Goal: Communication & Community: Answer question/provide support

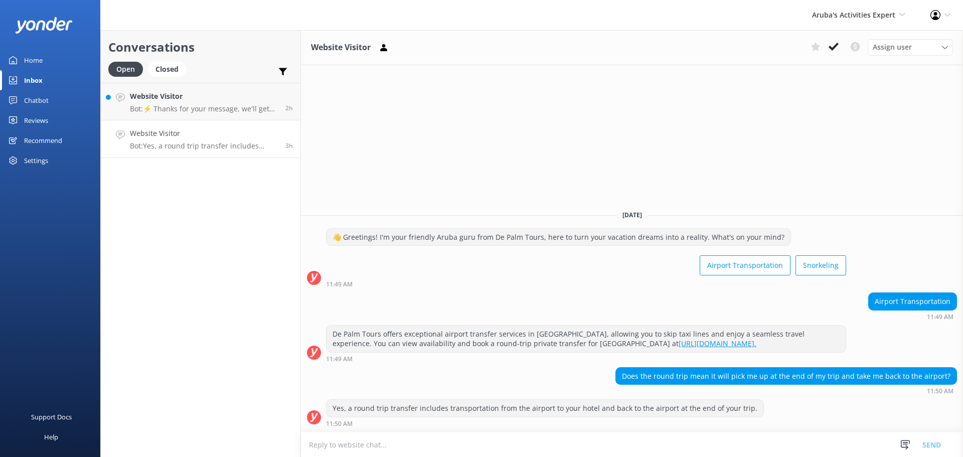
click at [211, 132] on h4 "Website Visitor" at bounding box center [204, 133] width 148 height 11
click at [830, 46] on use at bounding box center [834, 47] width 10 height 8
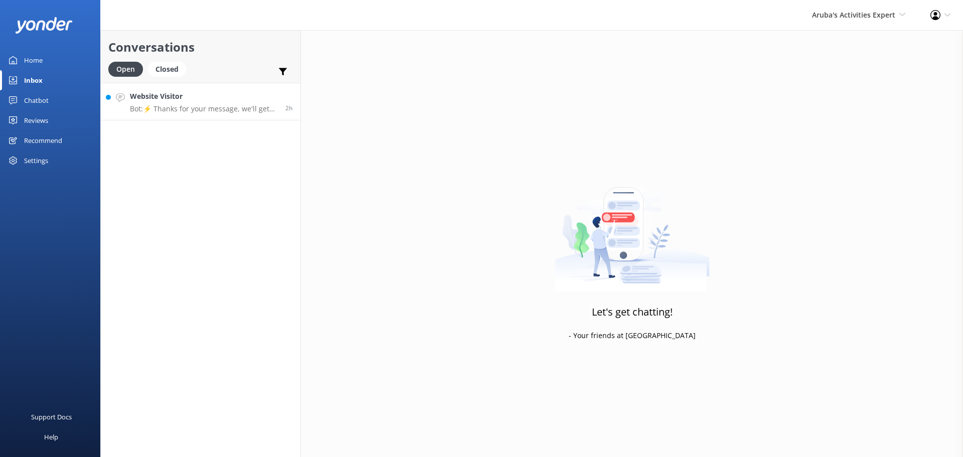
click at [202, 118] on link "Website Visitor Bot: ⚡ Thanks for your message, we'll get back to you as soon a…" at bounding box center [201, 102] width 200 height 38
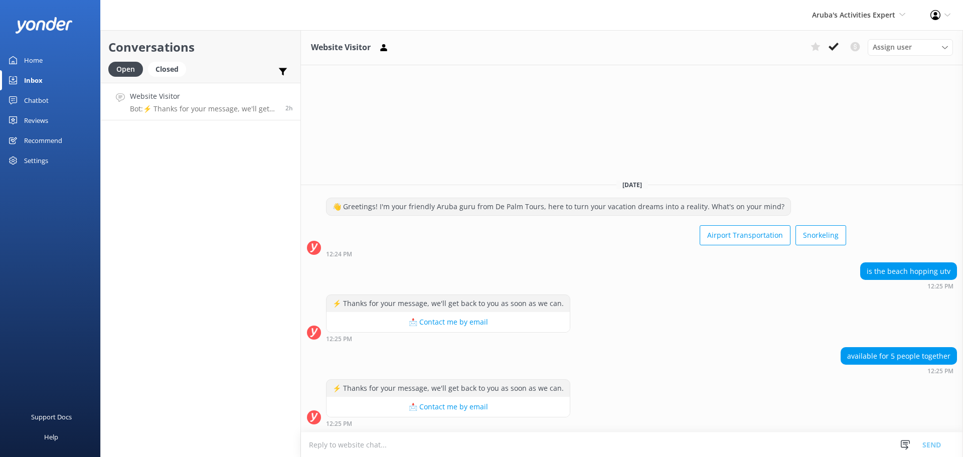
click at [489, 449] on textarea at bounding box center [632, 445] width 662 height 25
type textarea "t"
click at [407, 446] on textarea "The Utv's that qwe have are 2 eaters" at bounding box center [632, 444] width 662 height 25
click at [362, 444] on textarea "The Utv's that qwe have are 2 seaters" at bounding box center [632, 444] width 662 height 25
click at [329, 447] on textarea "The Utv's that we have are 2 seaters" at bounding box center [632, 444] width 662 height 25
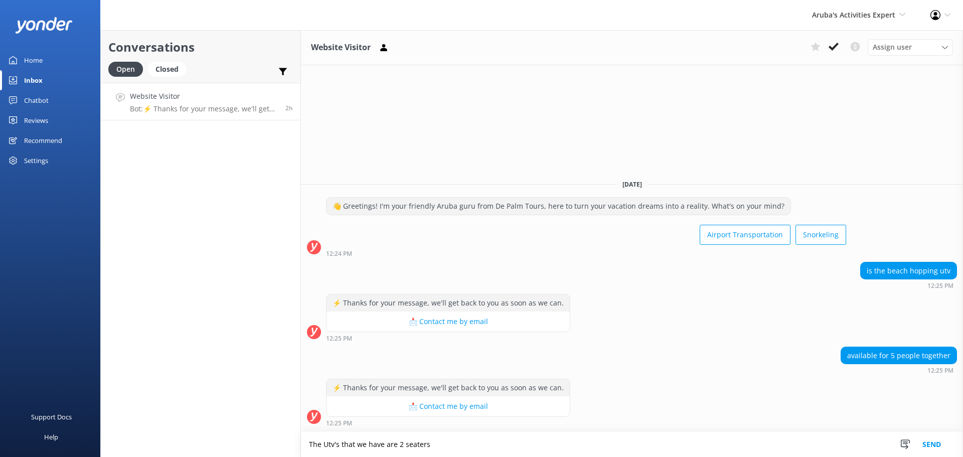
click at [329, 447] on textarea "The Utv's that we have are 2 seaters" at bounding box center [632, 444] width 662 height 25
drag, startPoint x: 329, startPoint y: 447, endPoint x: 489, endPoint y: 446, distance: 160.1
click at [489, 446] on textarea "The Utv's that we have are 2 seaters" at bounding box center [632, 444] width 662 height 25
type textarea "The Utv's that we have are 2 seaters"
click at [934, 443] on button "Send" at bounding box center [932, 444] width 38 height 25
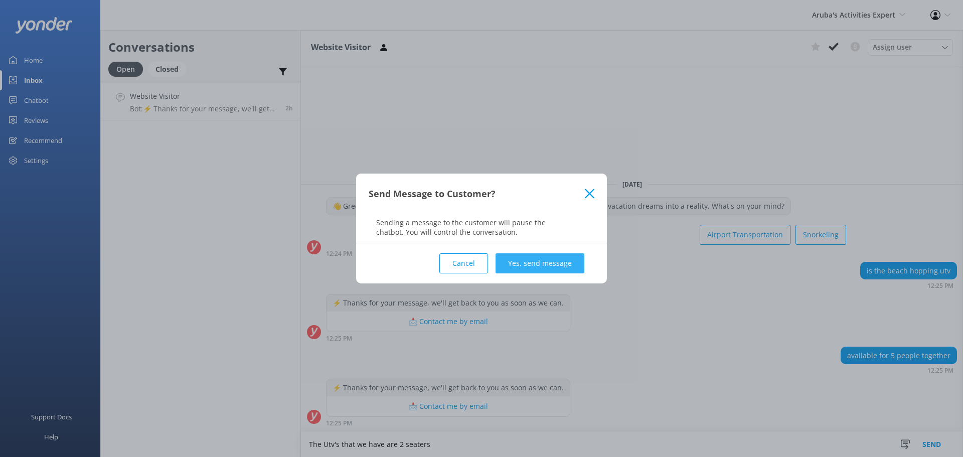
click at [537, 259] on button "Yes, send message" at bounding box center [540, 263] width 89 height 20
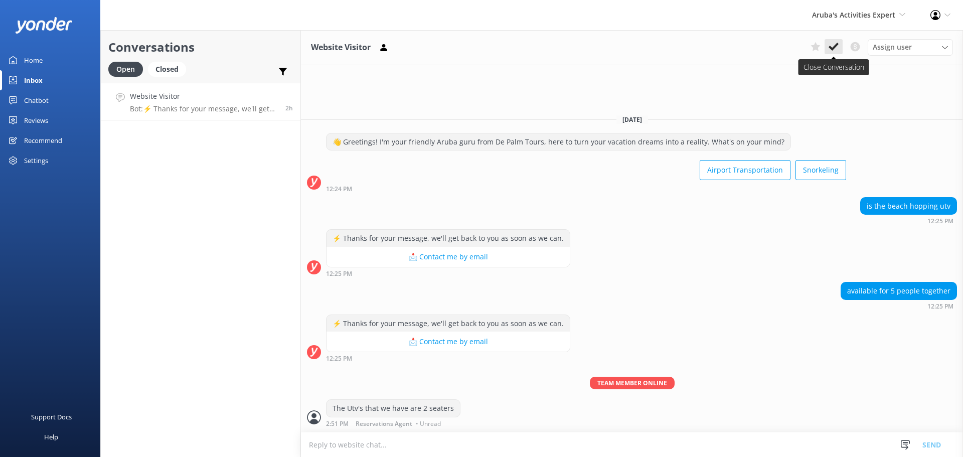
click at [827, 49] on button at bounding box center [834, 46] width 18 height 15
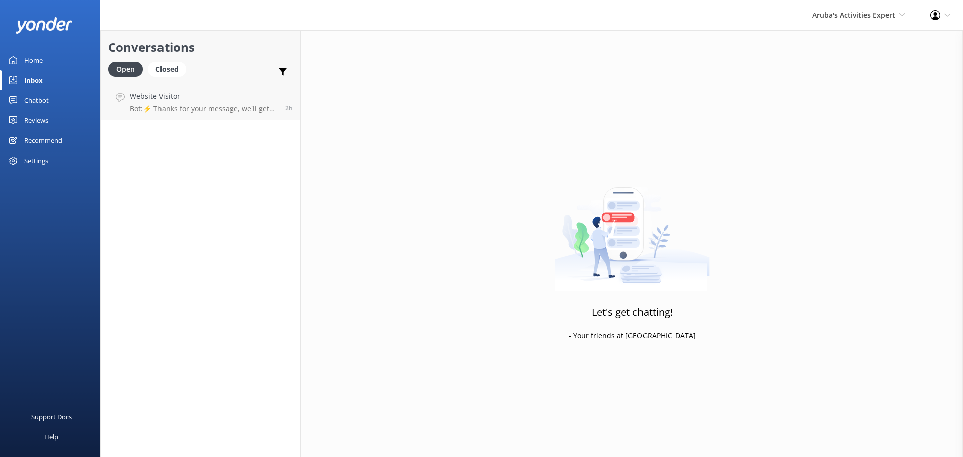
drag, startPoint x: 828, startPoint y: 15, endPoint x: 824, endPoint y: 29, distance: 14.6
click at [828, 15] on span "Aruba's Activities Expert" at bounding box center [853, 15] width 83 height 10
click at [848, 50] on link "De [GEOGRAPHIC_DATA]" at bounding box center [868, 43] width 100 height 24
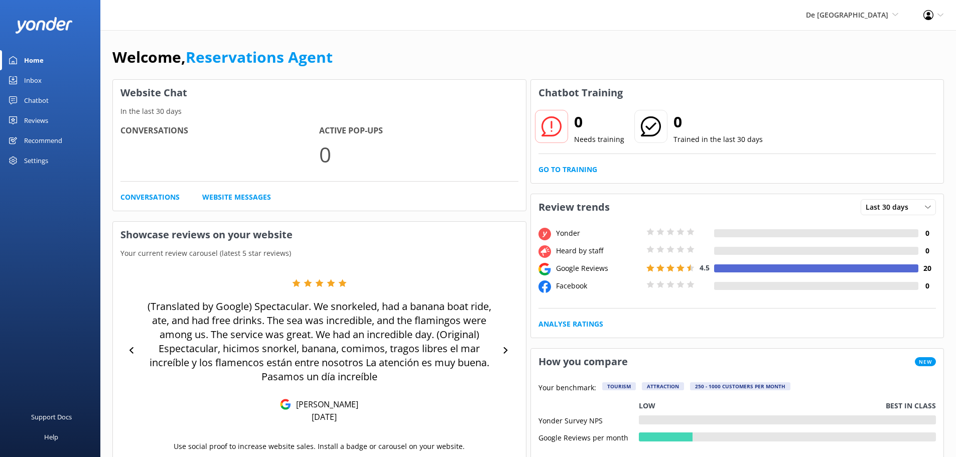
click at [51, 85] on link "Inbox" at bounding box center [50, 80] width 100 height 20
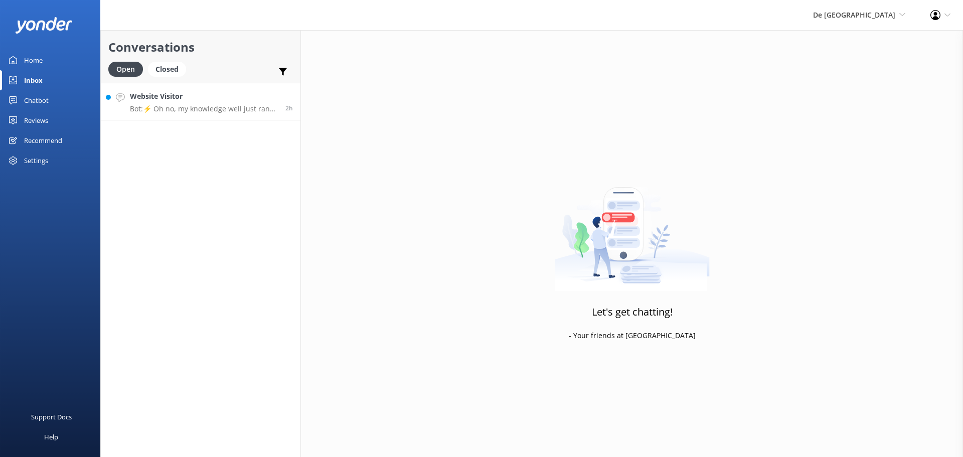
click at [260, 94] on h4 "Website Visitor" at bounding box center [204, 96] width 148 height 11
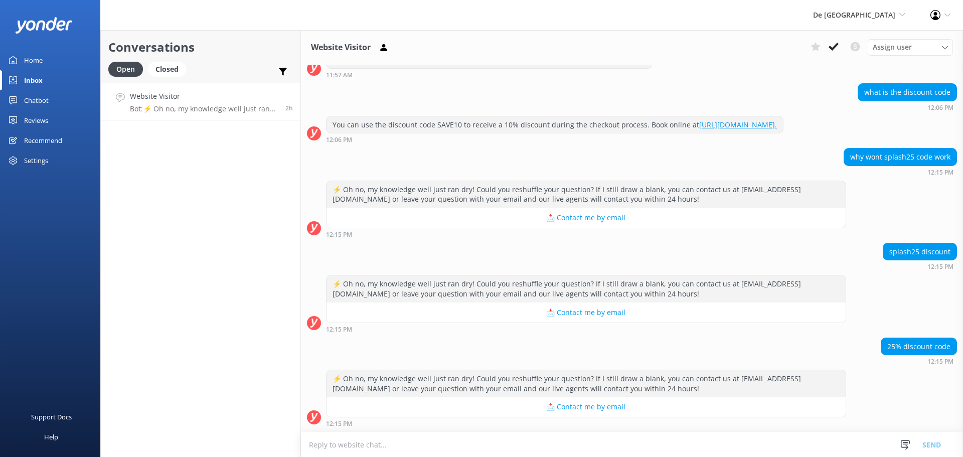
scroll to position [327, 0]
click at [489, 448] on textarea at bounding box center [632, 445] width 662 height 25
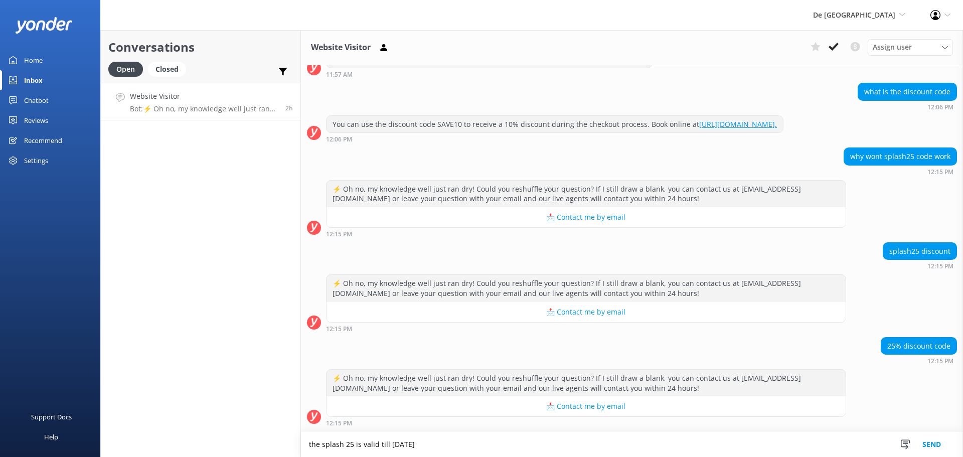
click at [410, 446] on textarea "the splash 25 is valid till october 31st" at bounding box center [632, 444] width 662 height 25
type textarea "the splash 25 is valid till October 31st"
click at [935, 443] on button "Send" at bounding box center [932, 444] width 38 height 25
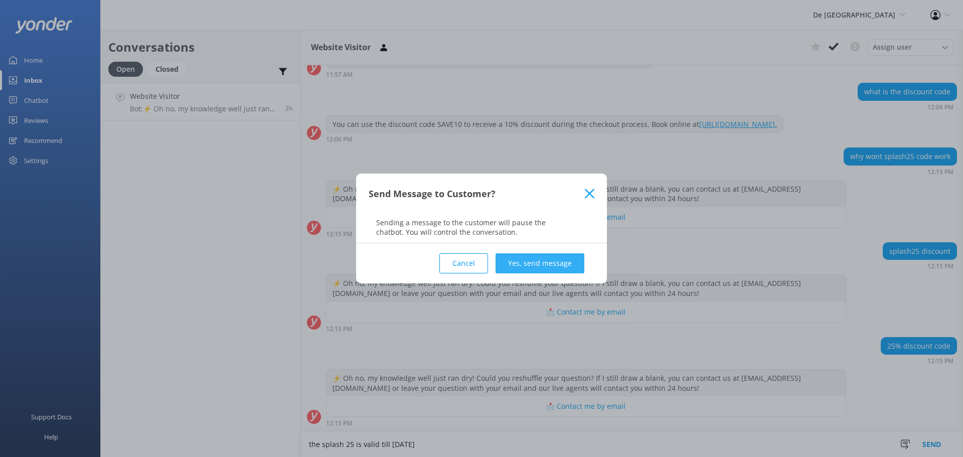
click at [558, 268] on button "Yes, send message" at bounding box center [540, 263] width 89 height 20
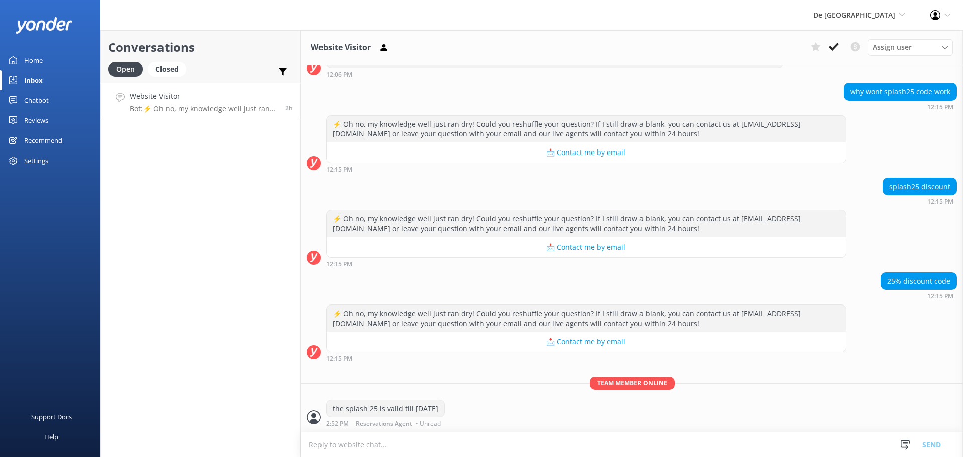
scroll to position [392, 0]
click at [837, 46] on use at bounding box center [834, 47] width 10 height 8
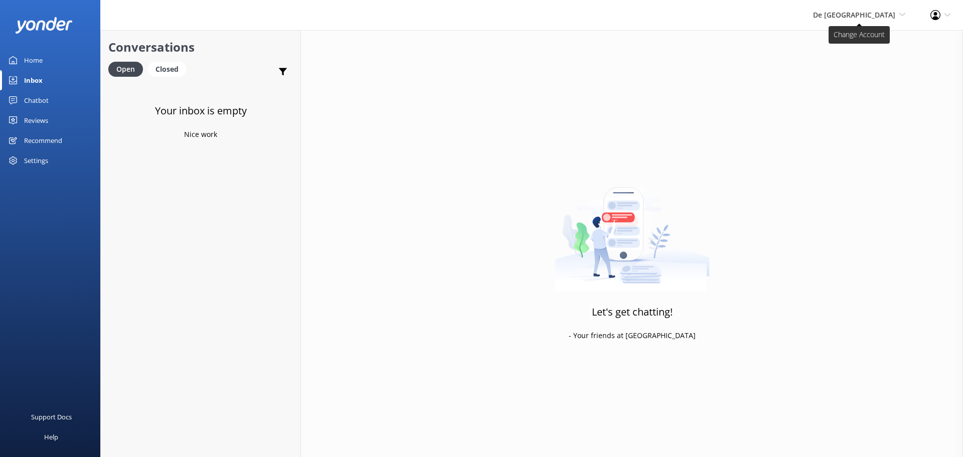
click at [863, 14] on span "De [GEOGRAPHIC_DATA]" at bounding box center [854, 15] width 82 height 10
click at [840, 86] on link "The Captain" at bounding box center [868, 91] width 100 height 24
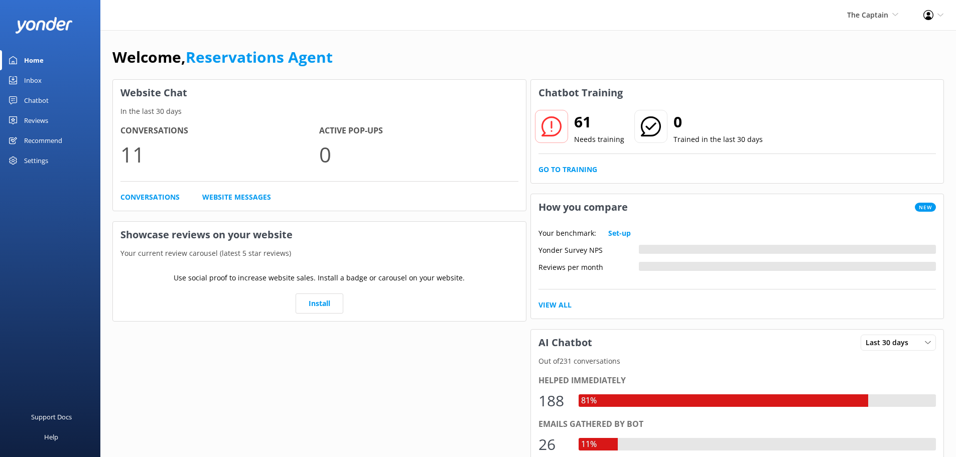
click at [36, 79] on div "Inbox" at bounding box center [33, 80] width 18 height 20
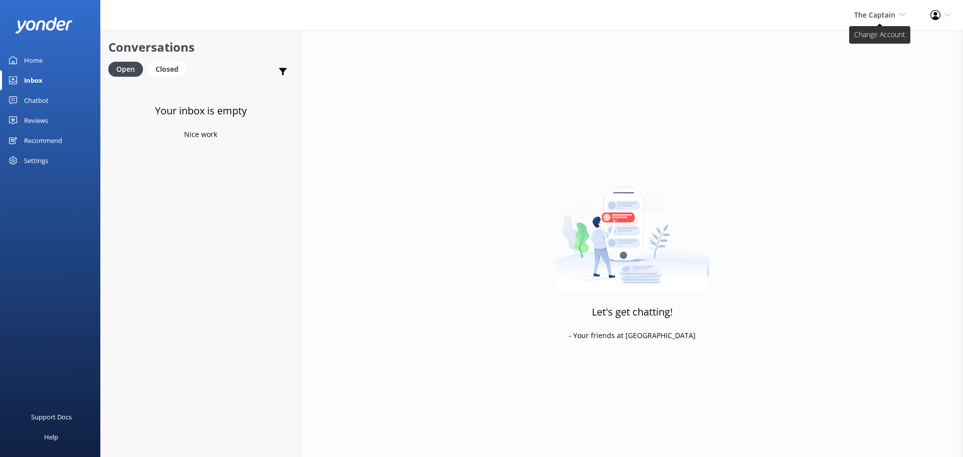
click at [874, 21] on span "The Captain De Palm Island Aruba's Activities Expert The Captain" at bounding box center [879, 15] width 51 height 11
click at [861, 66] on link "Aruba's Activities Expert" at bounding box center [868, 67] width 100 height 24
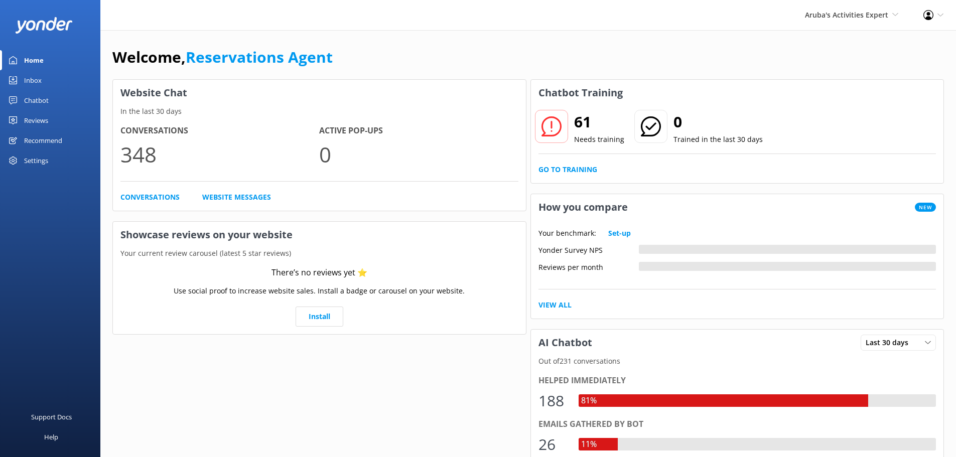
click at [46, 74] on link "Inbox" at bounding box center [50, 80] width 100 height 20
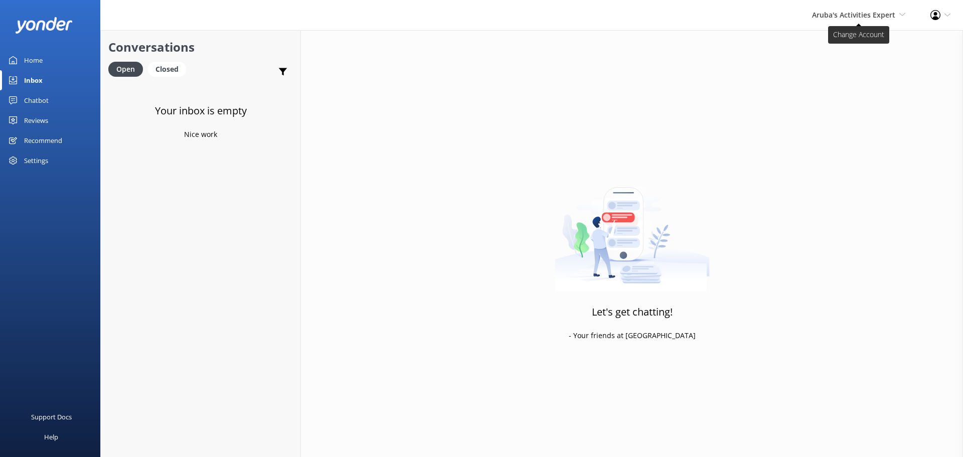
click at [848, 21] on span "Aruba's Activities Expert De Palm Island Aruba's Activities Expert The Captain" at bounding box center [858, 15] width 93 height 11
click at [832, 46] on link "De [GEOGRAPHIC_DATA]" at bounding box center [868, 43] width 100 height 24
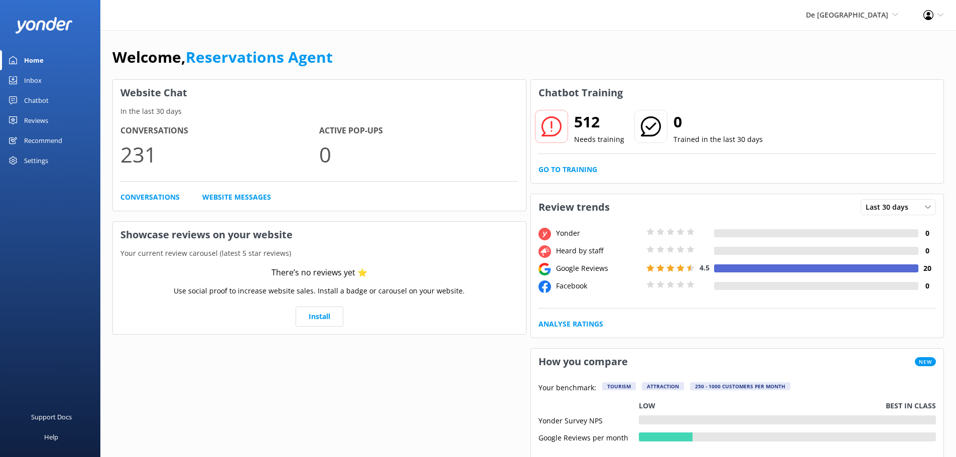
click at [40, 74] on div "Inbox" at bounding box center [33, 80] width 18 height 20
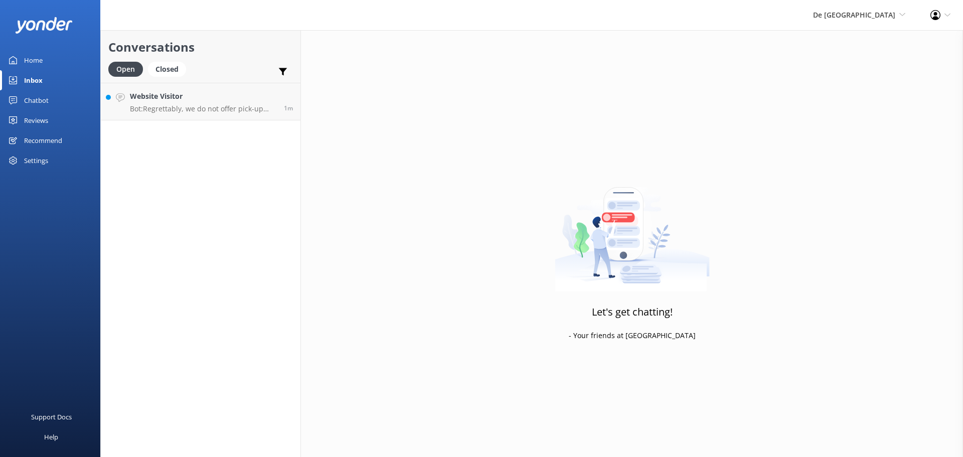
click at [204, 121] on div "Conversations Open Closed Important Converted Assigned to me Unassigned Website…" at bounding box center [200, 243] width 201 height 427
click at [214, 111] on p "Bot: Regrettably, we do not offer pick-up services at the cruise port. All of o…" at bounding box center [203, 108] width 147 height 9
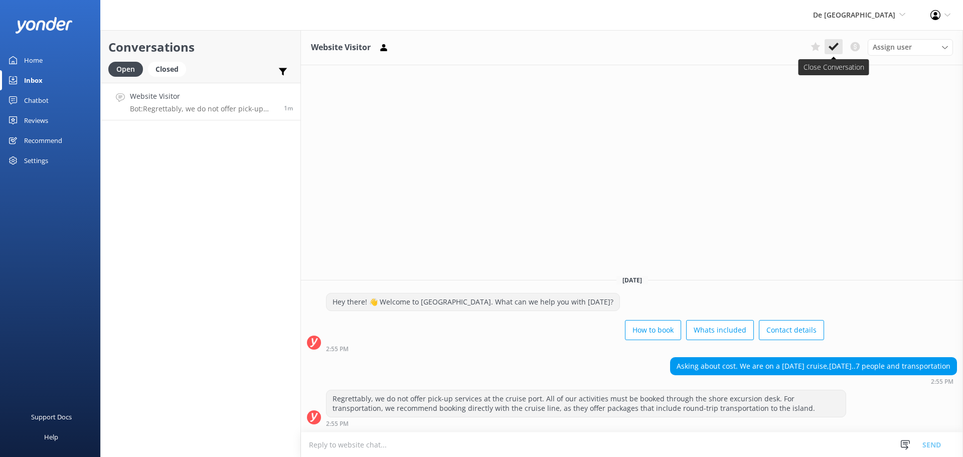
click at [834, 46] on icon at bounding box center [834, 47] width 10 height 10
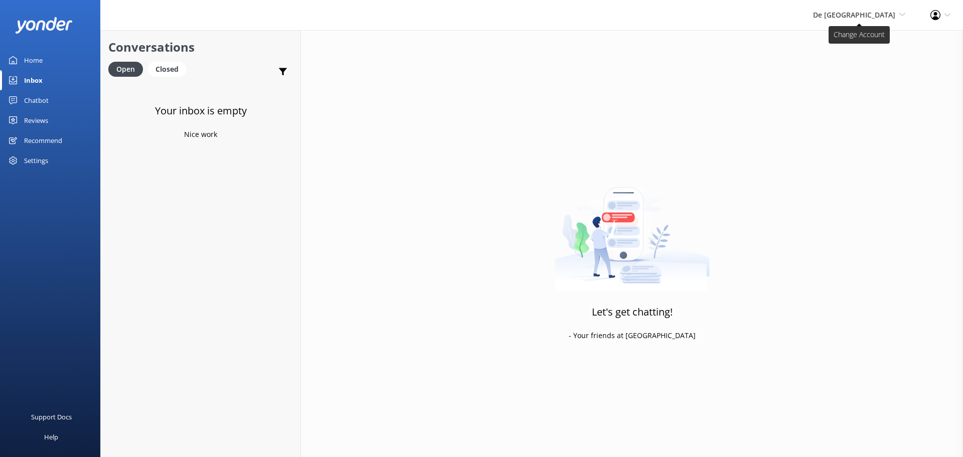
click at [873, 18] on span "De [GEOGRAPHIC_DATA]" at bounding box center [854, 15] width 82 height 10
click at [855, 61] on link "Aruba's Activities Expert" at bounding box center [868, 67] width 100 height 24
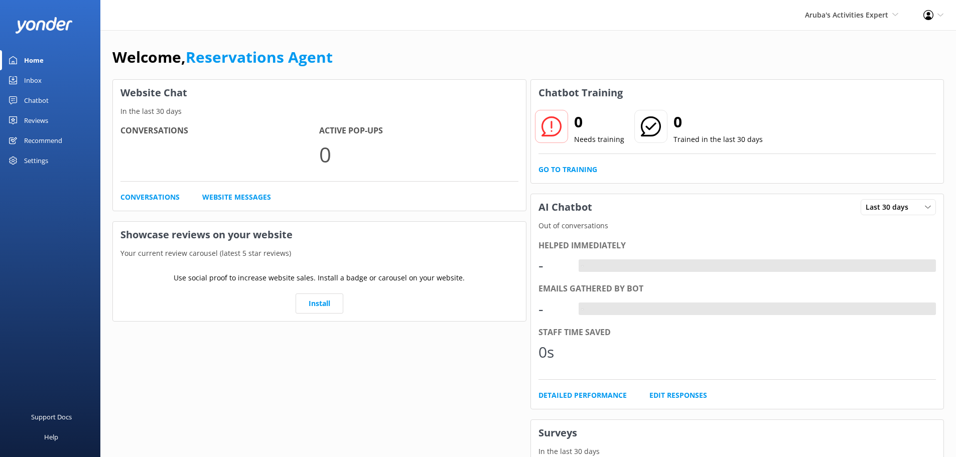
click at [39, 77] on div "Inbox" at bounding box center [33, 80] width 18 height 20
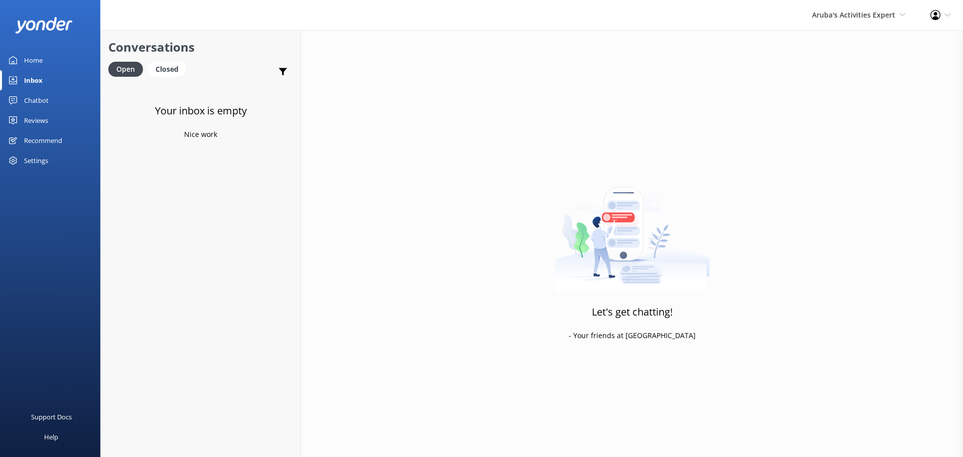
click at [853, 30] on div "Aruba's Activities Expert De Palm Island Aruba's Activities Expert The Captain" at bounding box center [859, 15] width 118 height 30
click at [855, 83] on link "The Captain" at bounding box center [868, 91] width 100 height 24
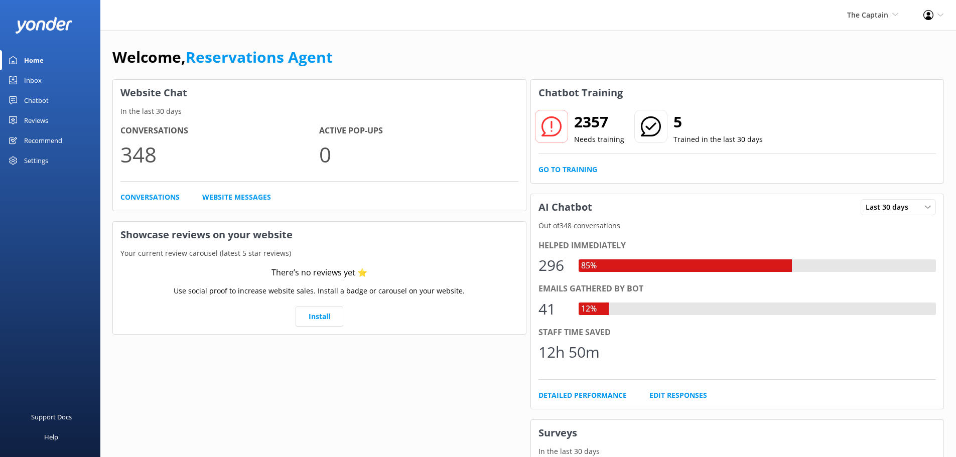
click at [34, 82] on div "Inbox" at bounding box center [33, 80] width 18 height 20
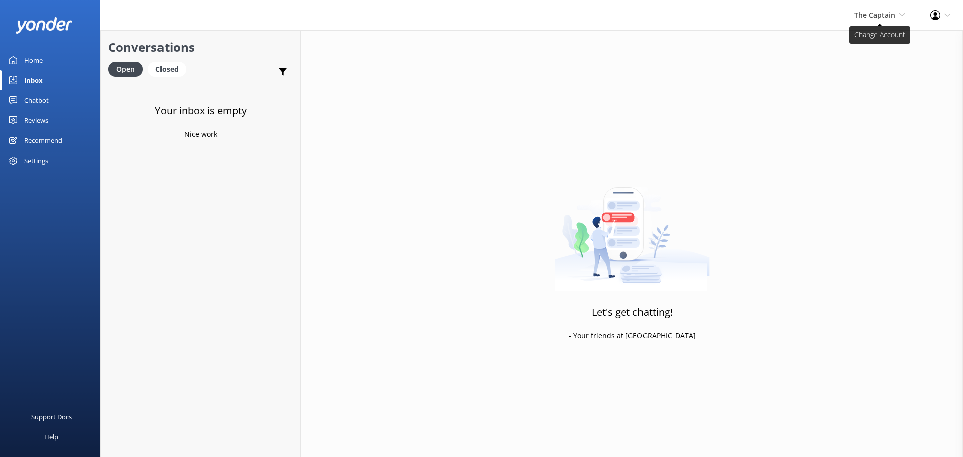
click at [894, 13] on span "The Captain" at bounding box center [874, 15] width 41 height 10
click at [39, 79] on div "Inbox" at bounding box center [33, 80] width 19 height 20
click at [888, 3] on div "The Captain De Palm Island Aruba's Activities Expert The Captain" at bounding box center [880, 15] width 76 height 30
click at [859, 64] on link "Aruba's Activities Expert" at bounding box center [868, 67] width 100 height 24
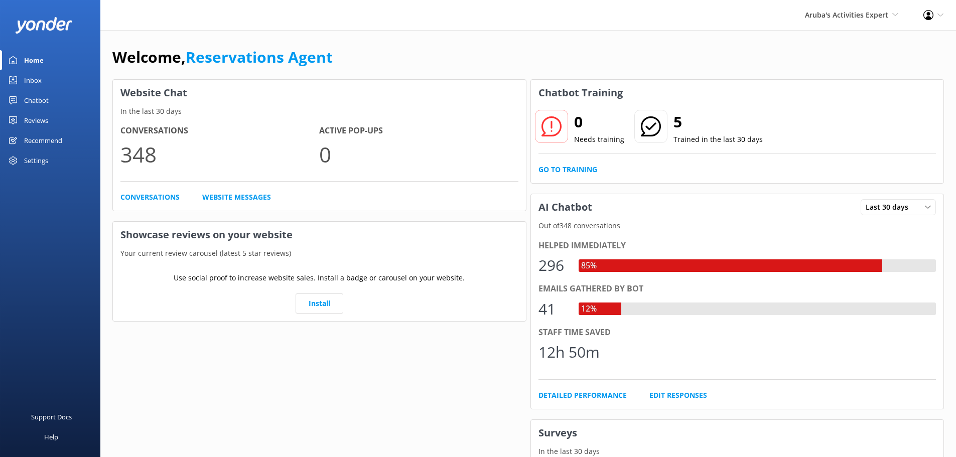
click at [40, 85] on div "Inbox" at bounding box center [33, 80] width 18 height 20
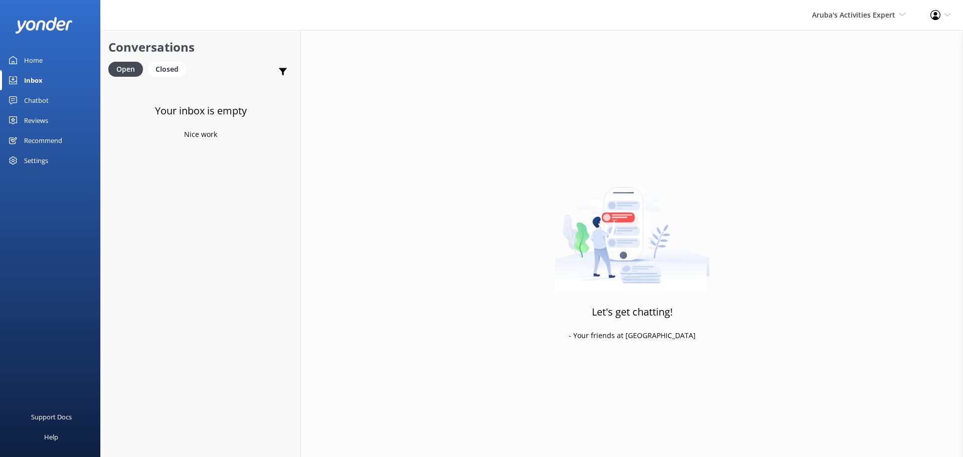
click at [831, 21] on div "Aruba's Activities Expert De Palm Island Aruba's Activities Expert The Captain" at bounding box center [859, 15] width 118 height 30
click at [826, 88] on link "The Captain" at bounding box center [868, 91] width 100 height 24
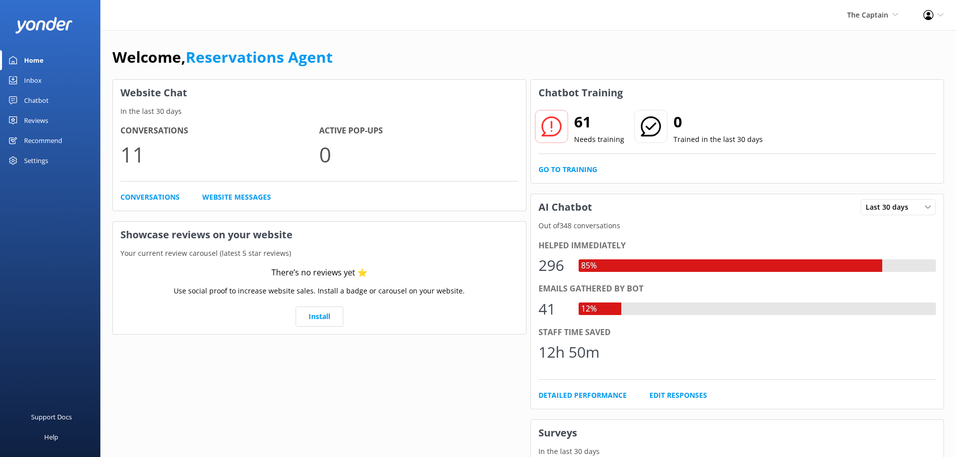
click at [25, 79] on div "Inbox" at bounding box center [33, 80] width 18 height 20
